Goal: Task Accomplishment & Management: Manage account settings

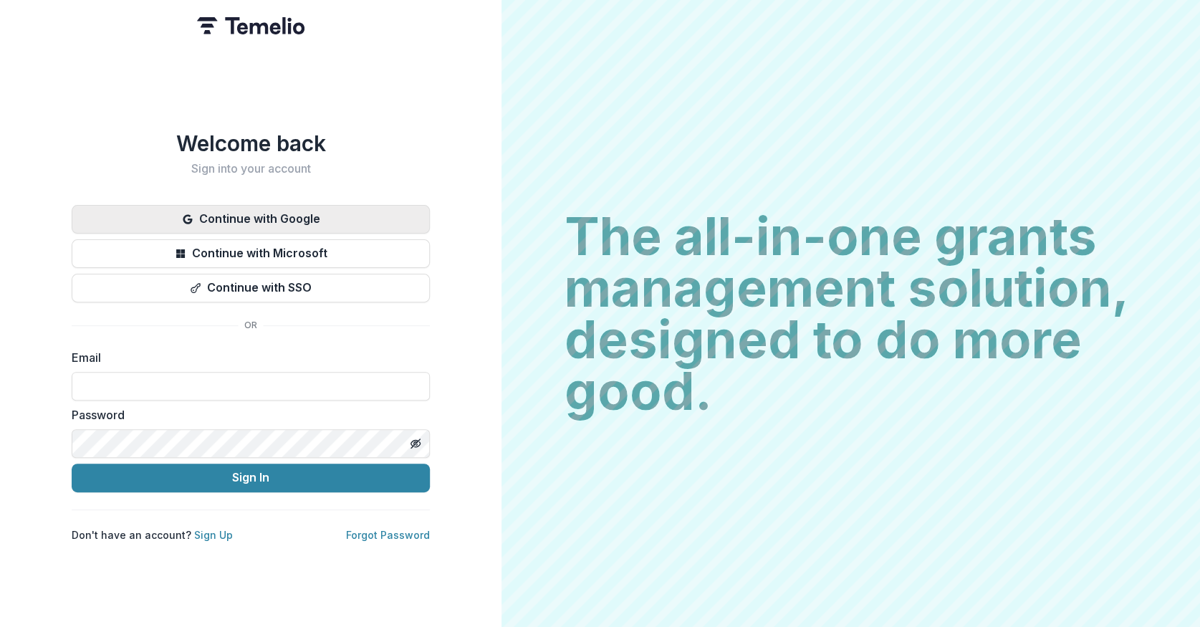
click at [372, 211] on button "Continue with Google" at bounding box center [251, 219] width 358 height 29
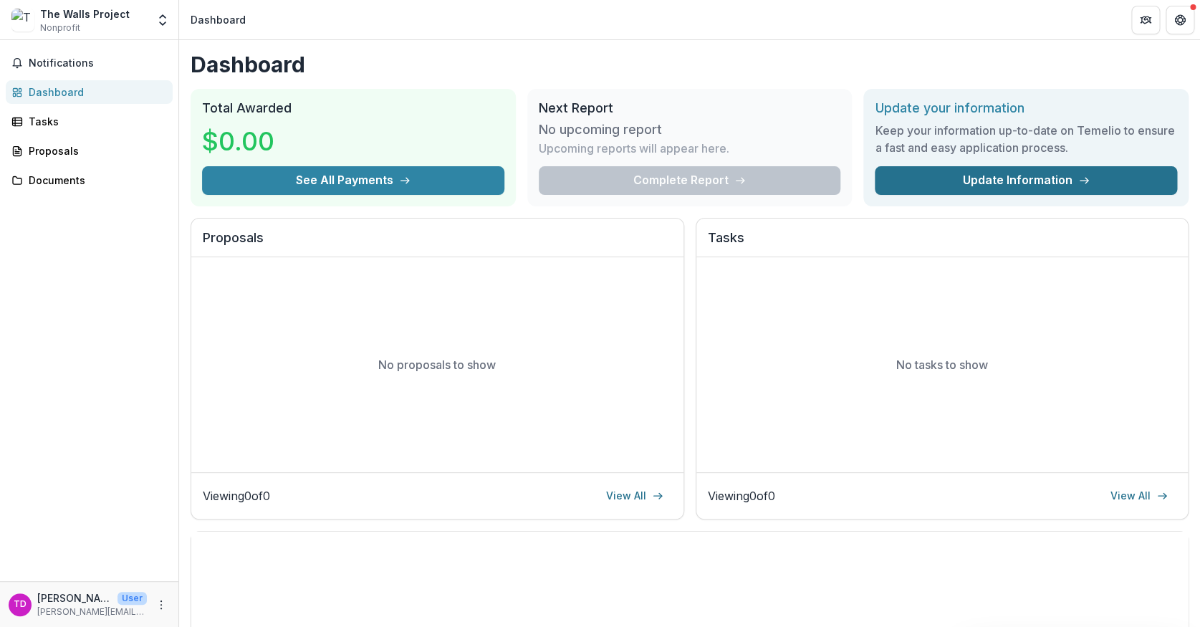
click at [1004, 188] on link "Update Information" at bounding box center [1026, 180] width 302 height 29
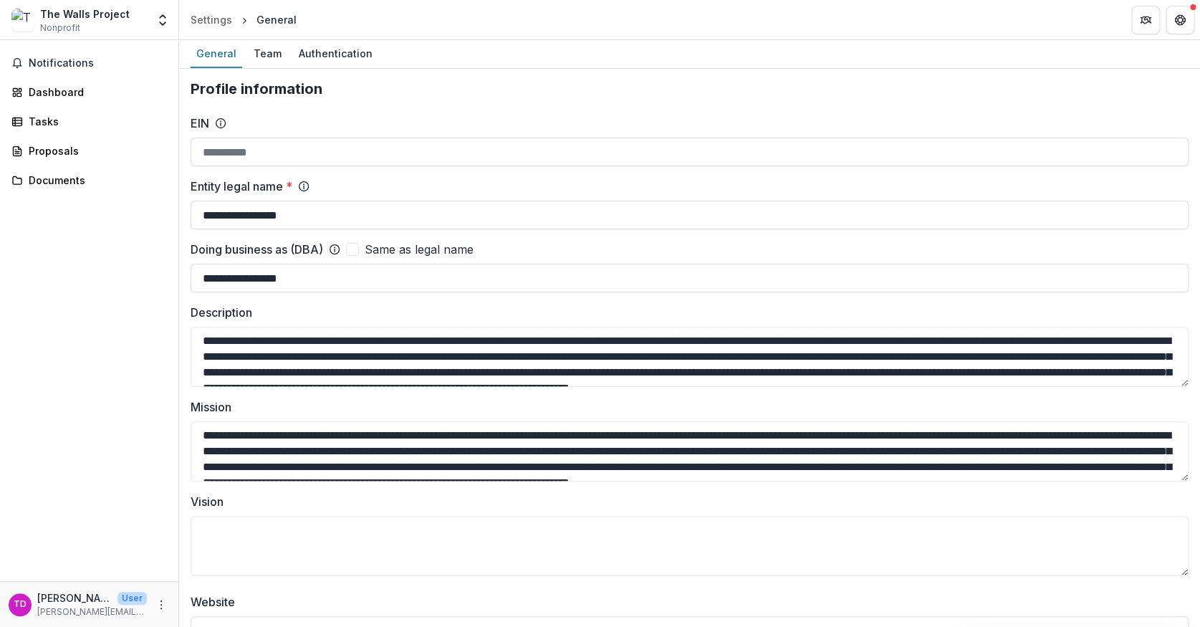
type input "**********"
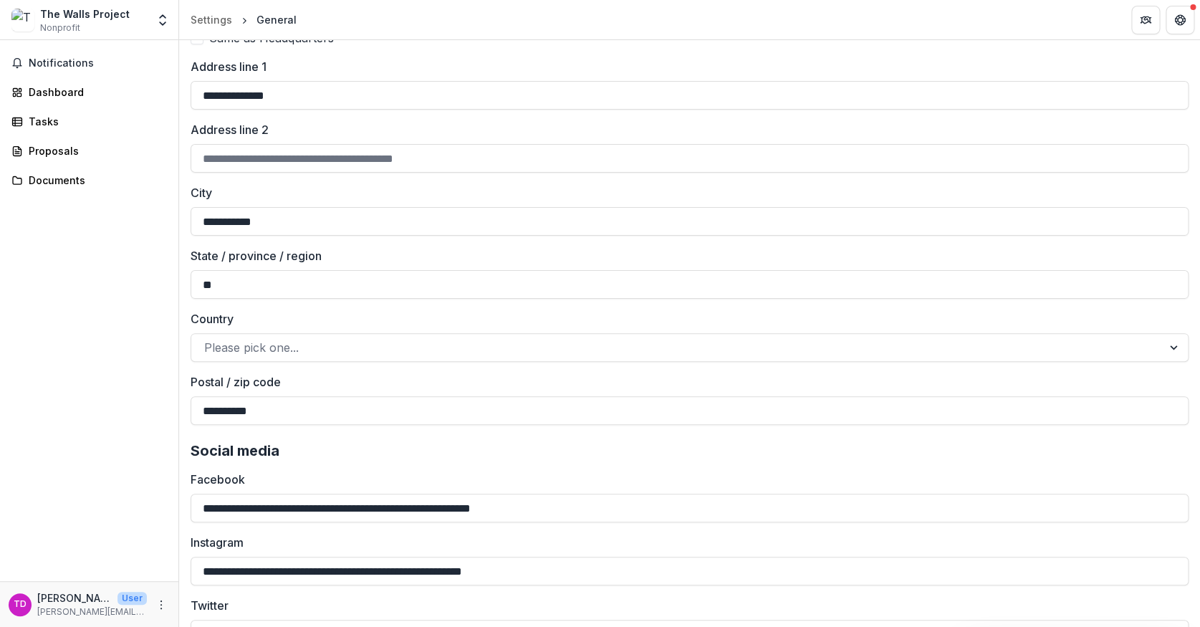
scroll to position [1895, 0]
